Goal: Transaction & Acquisition: Purchase product/service

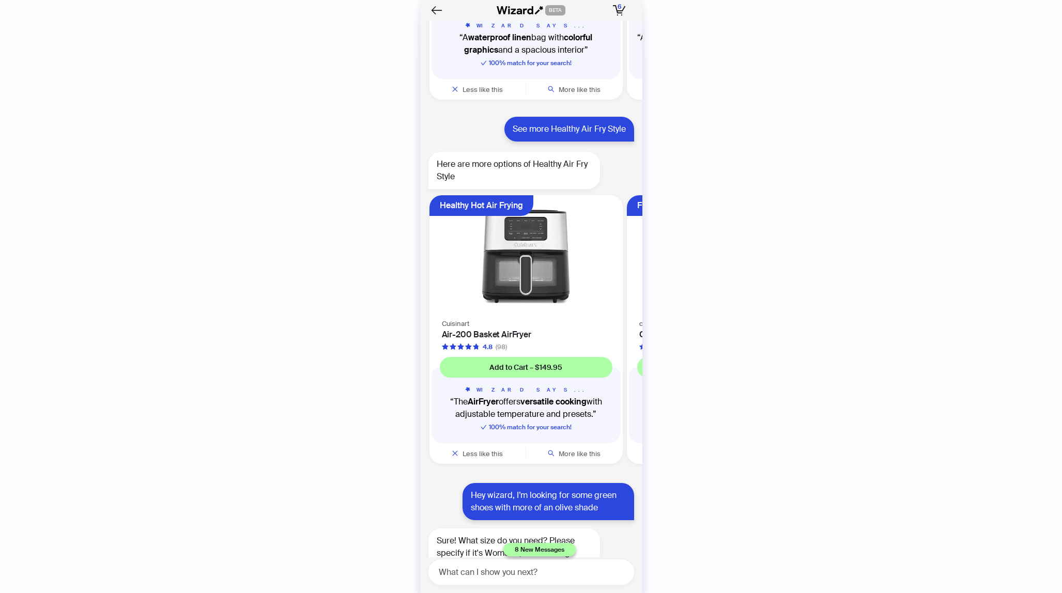
scroll to position [0, 195]
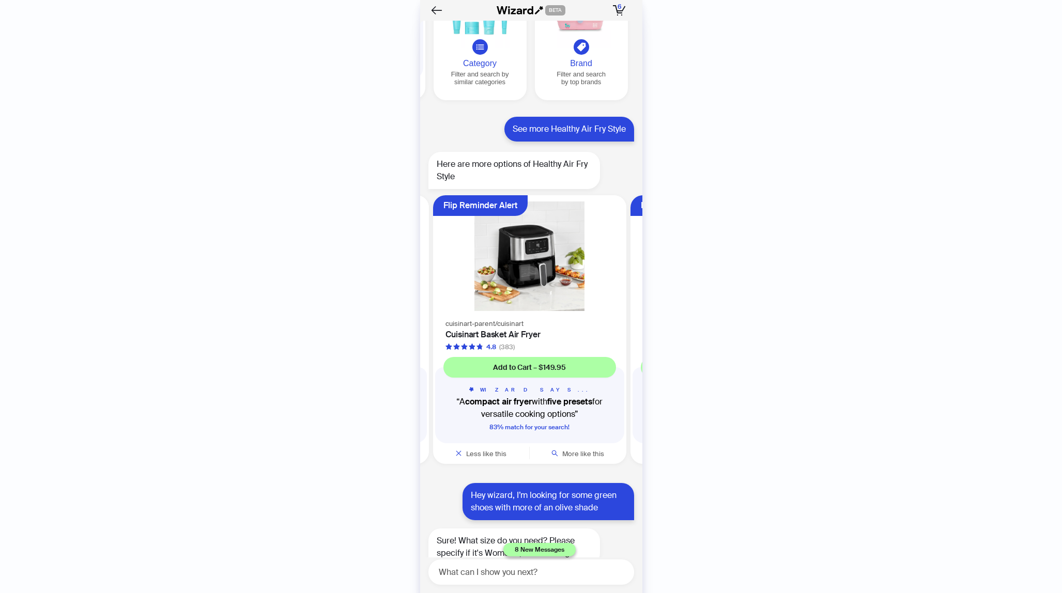
scroll to position [0, 195]
